Goal: Navigation & Orientation: Find specific page/section

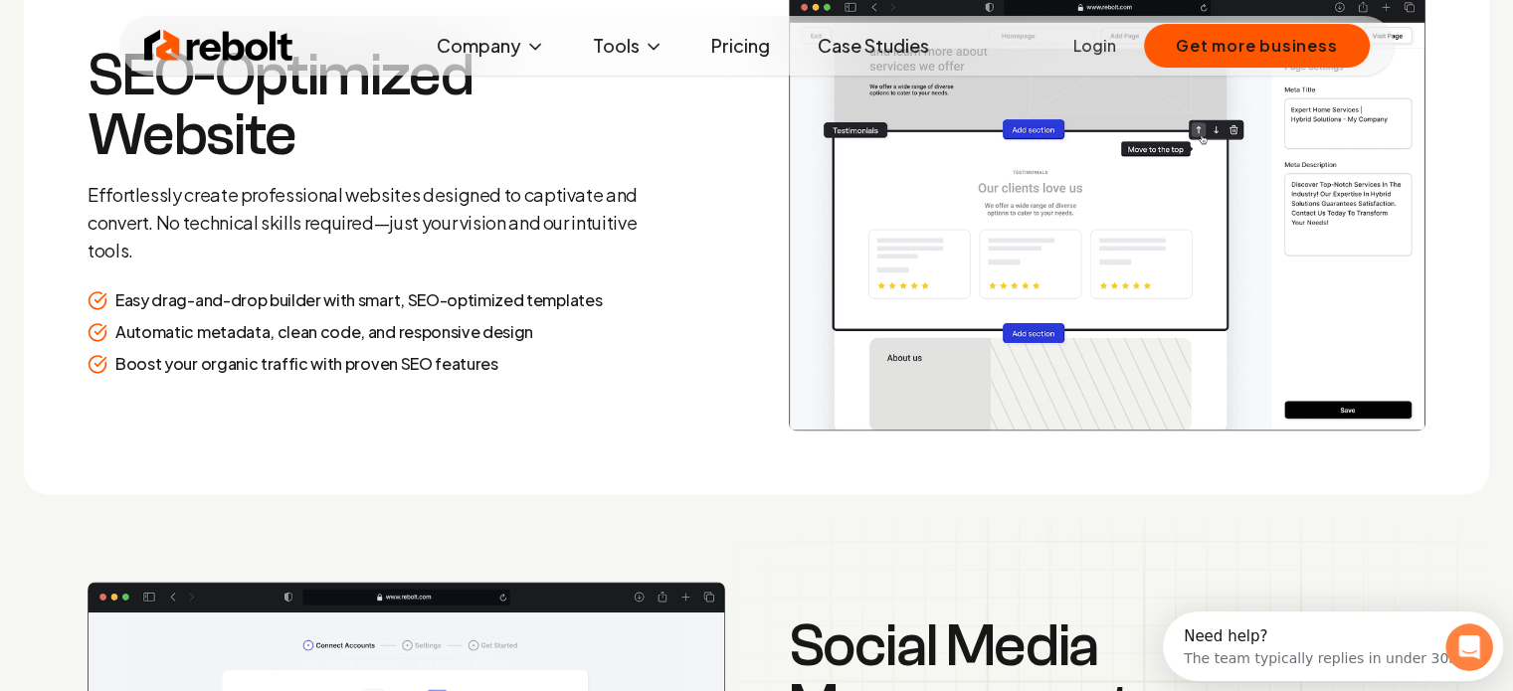
scroll to position [3182, 0]
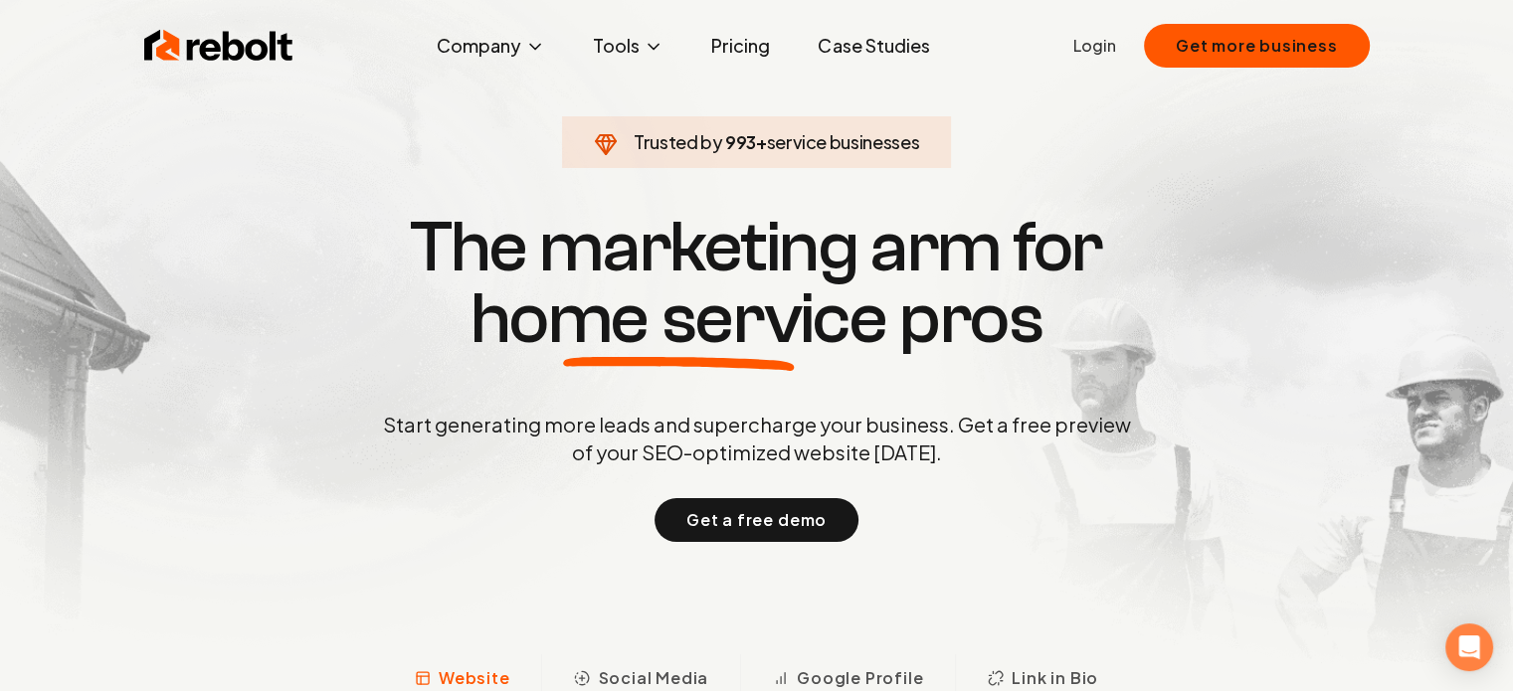
click at [832, 59] on link "Case Studies" at bounding box center [873, 46] width 143 height 40
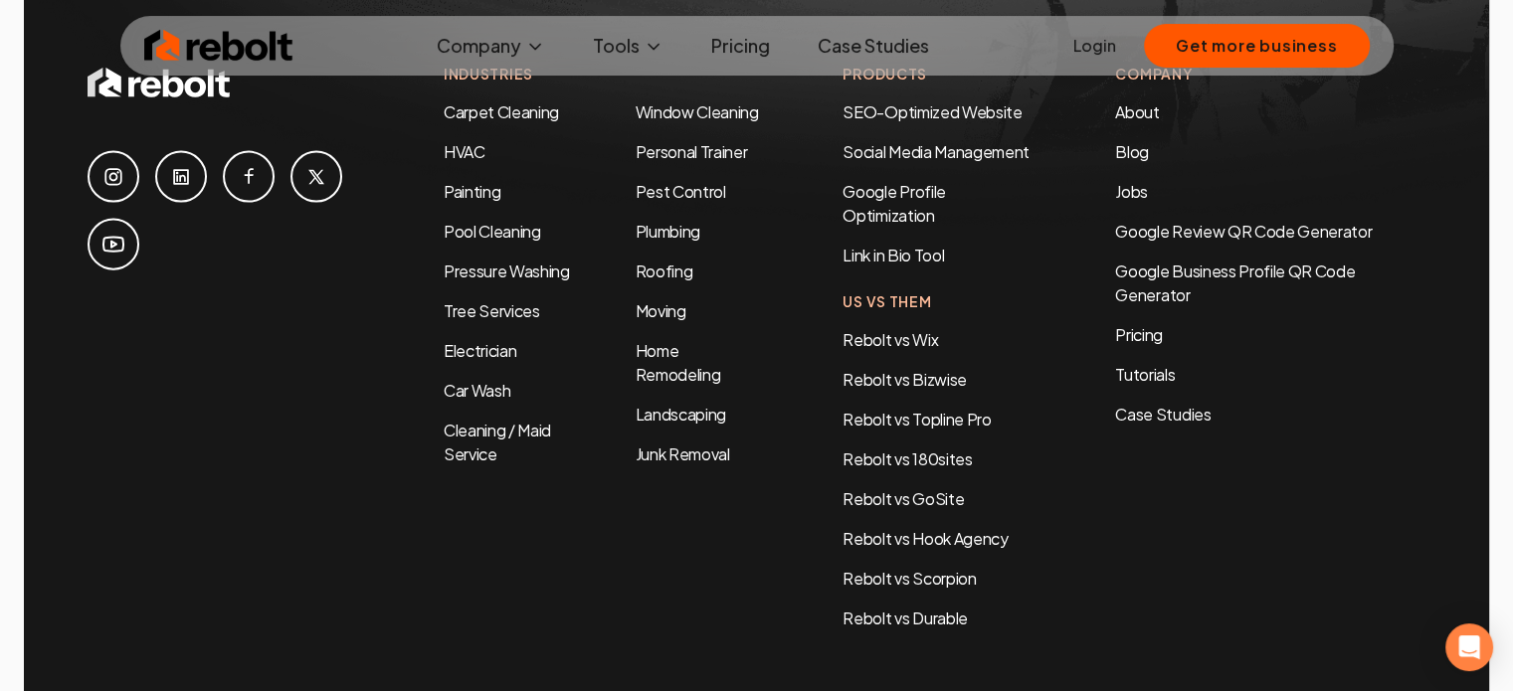
scroll to position [4438, 0]
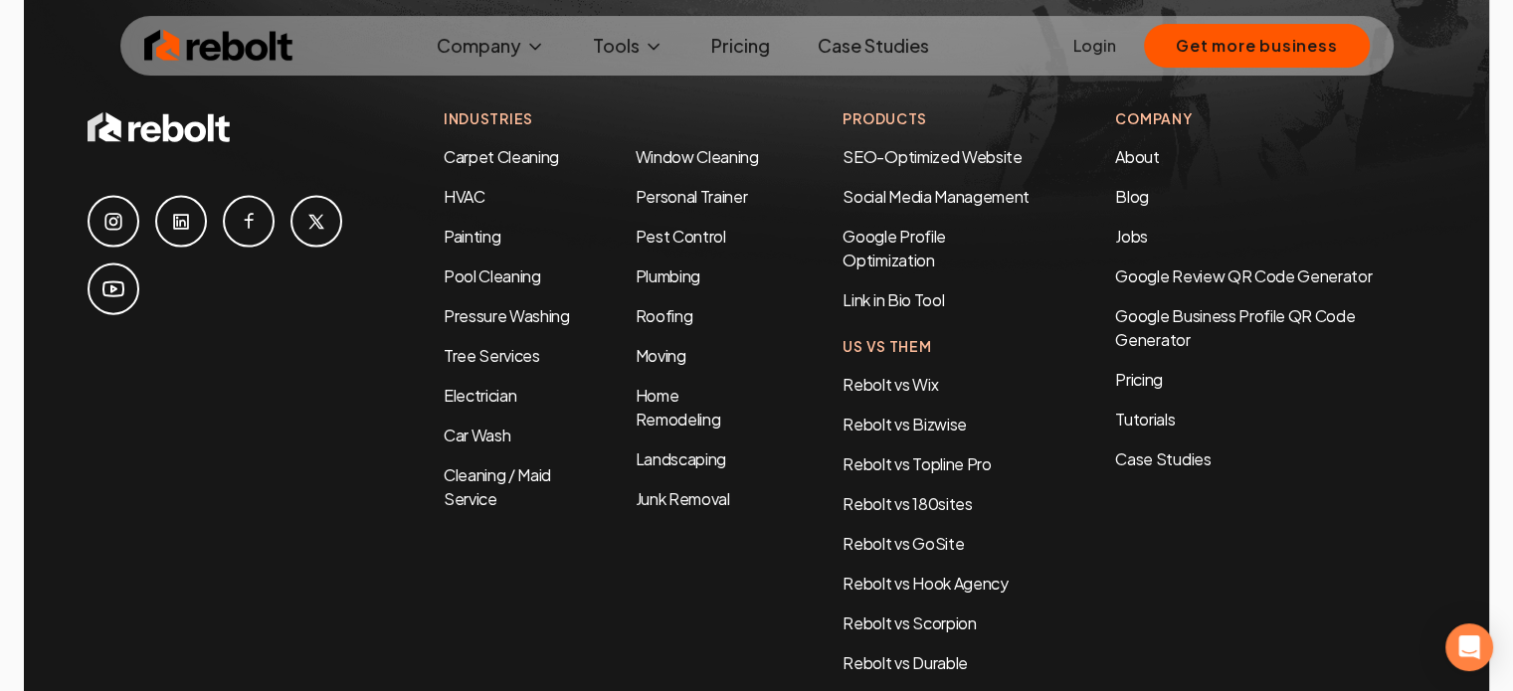
click at [1138, 225] on li "Jobs" at bounding box center [1270, 237] width 310 height 24
click at [1139, 226] on link "Jobs" at bounding box center [1131, 236] width 33 height 21
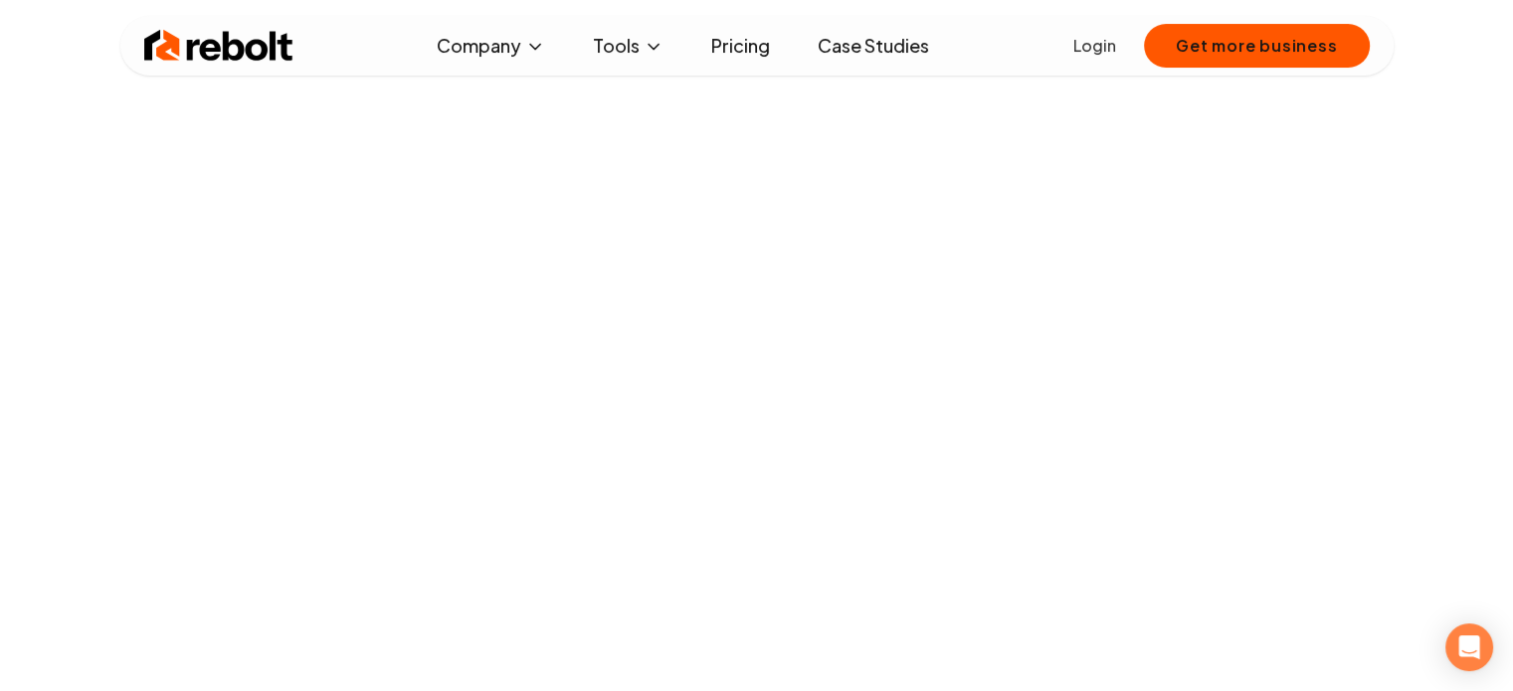
scroll to position [298, 0]
